Goal: Task Accomplishment & Management: Manage account settings

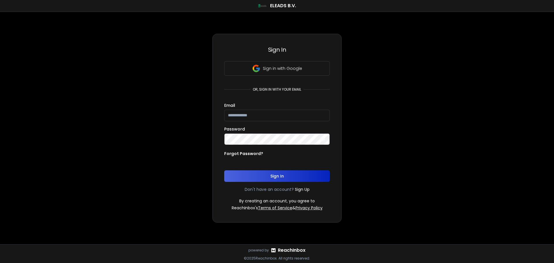
click at [252, 115] on input "email" at bounding box center [277, 116] width 106 height 12
type input "**********"
click at [322, 139] on icon at bounding box center [323, 139] width 4 height 4
click at [276, 178] on button "Sign In" at bounding box center [277, 176] width 106 height 12
